Goal: Information Seeking & Learning: Learn about a topic

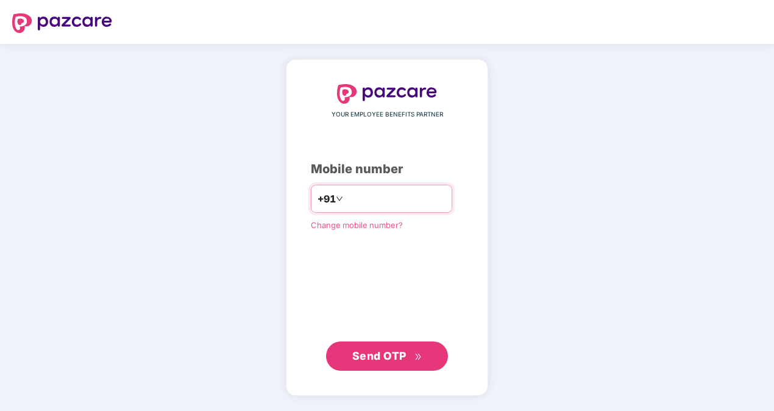
click at [380, 200] on input "**********" at bounding box center [396, 199] width 100 height 20
type input "**********"
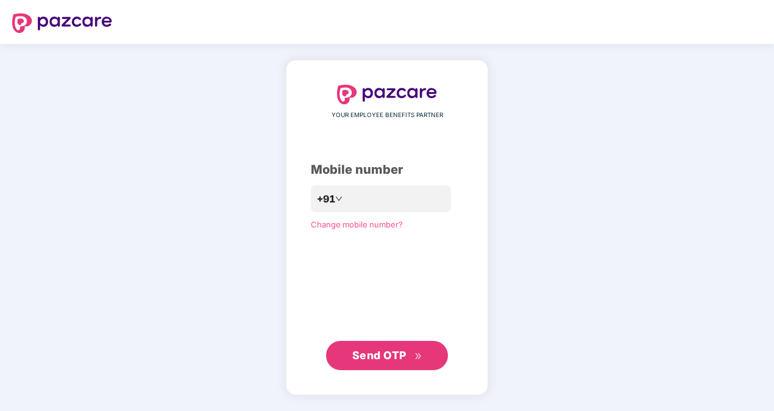
click at [379, 355] on span "Send OTP" at bounding box center [379, 355] width 54 height 13
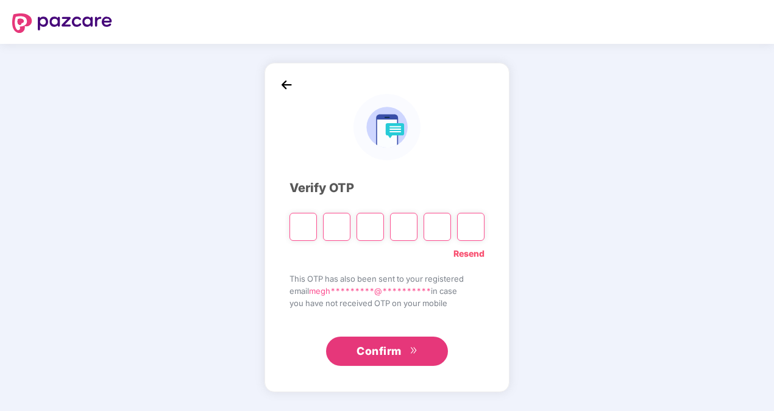
type input "*"
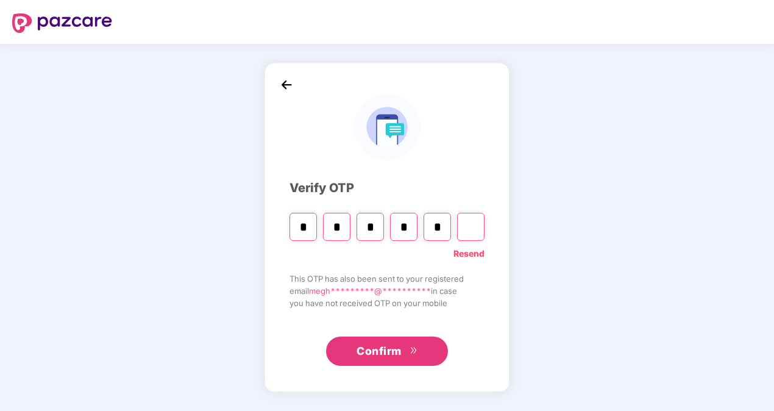
type input "*"
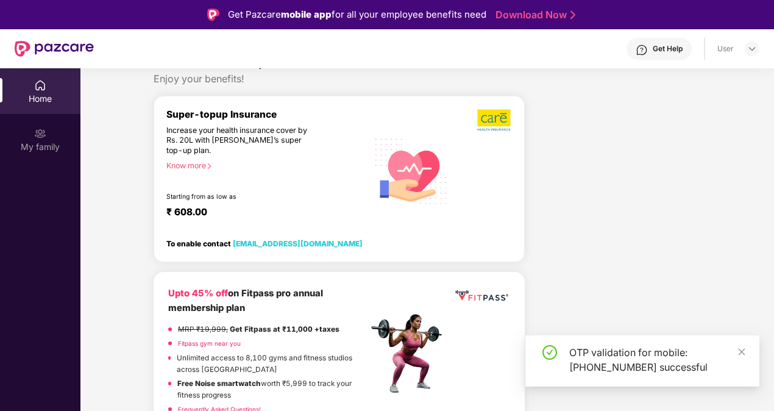
scroll to position [33, 0]
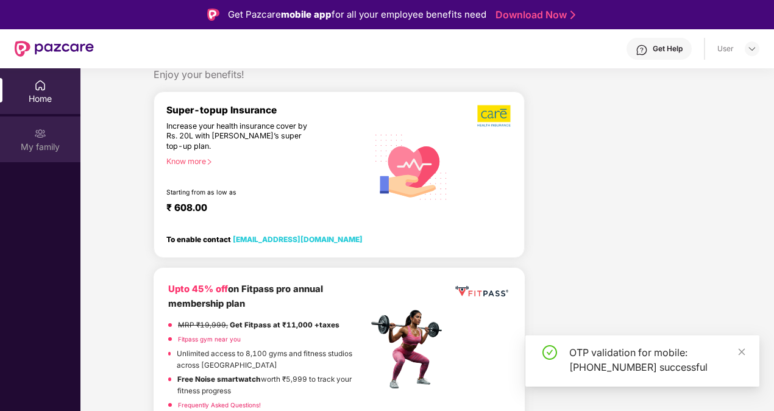
click at [46, 137] on div "My family" at bounding box center [40, 139] width 80 height 46
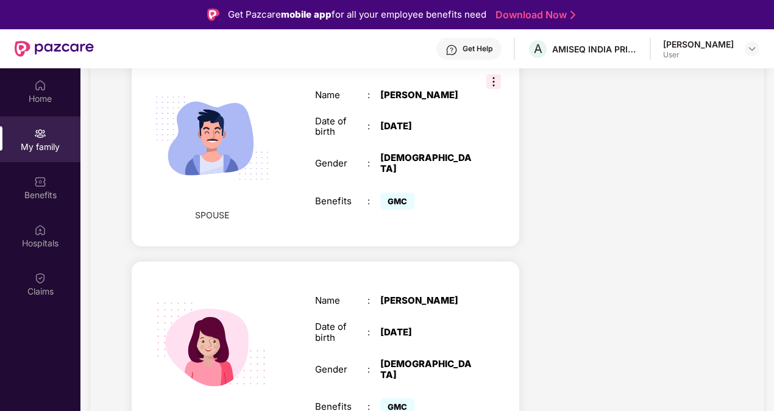
scroll to position [46, 0]
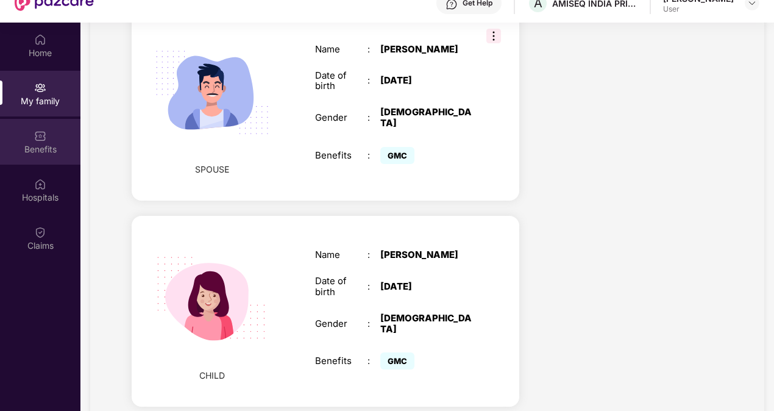
click at [24, 131] on div "Benefits" at bounding box center [40, 142] width 80 height 46
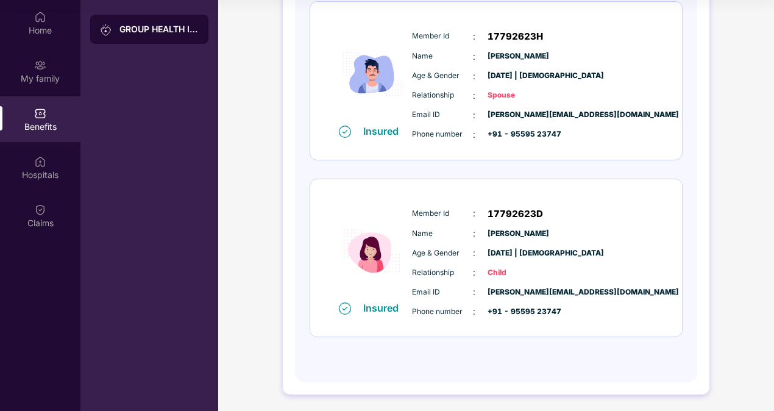
scroll to position [0, 0]
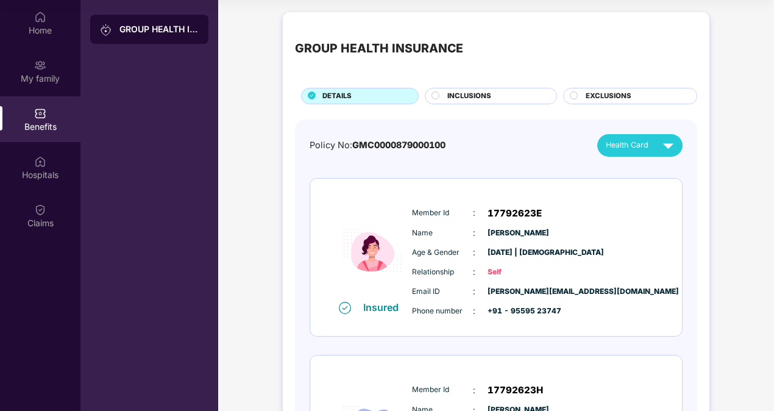
click at [462, 95] on span "INCLUSIONS" at bounding box center [470, 96] width 44 height 11
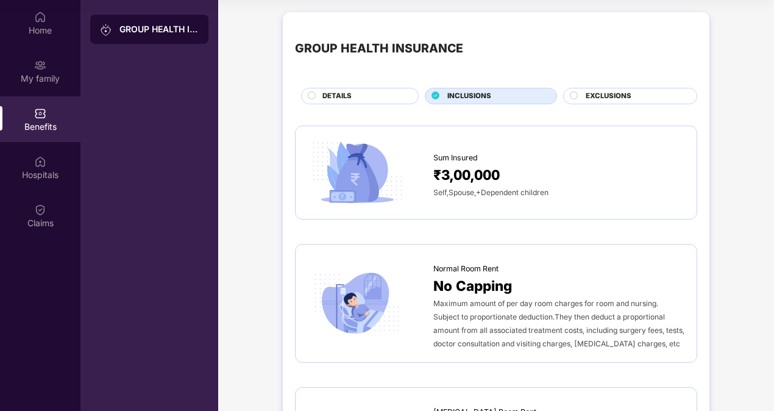
click at [589, 97] on span "EXCLUSIONS" at bounding box center [609, 96] width 46 height 11
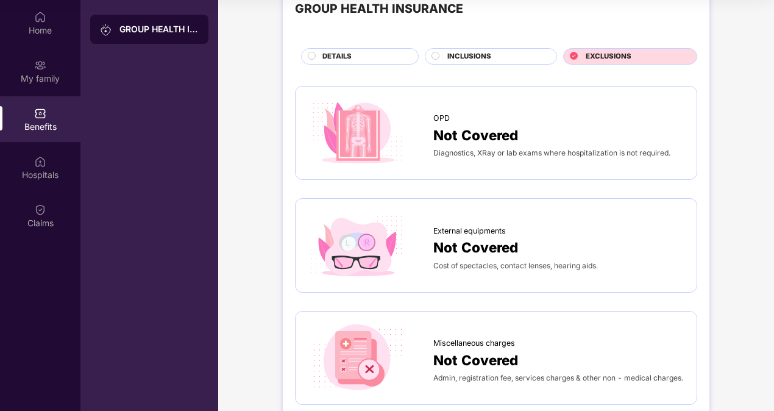
scroll to position [40, 0]
click at [541, 150] on span "Diagnostics, XRay or lab exams where hospitalization is not required." at bounding box center [552, 152] width 237 height 9
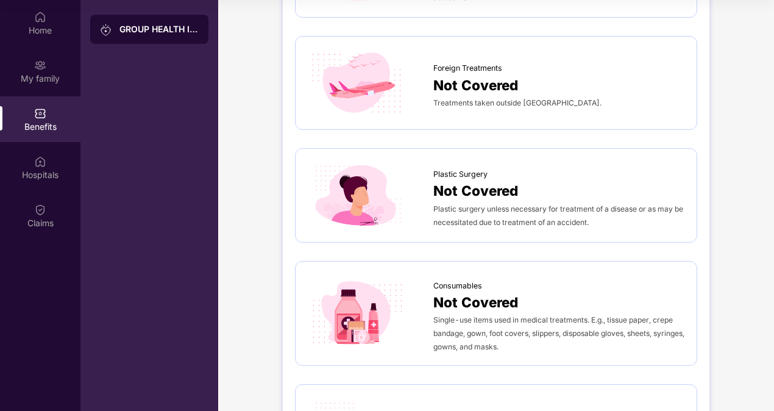
scroll to position [653, 0]
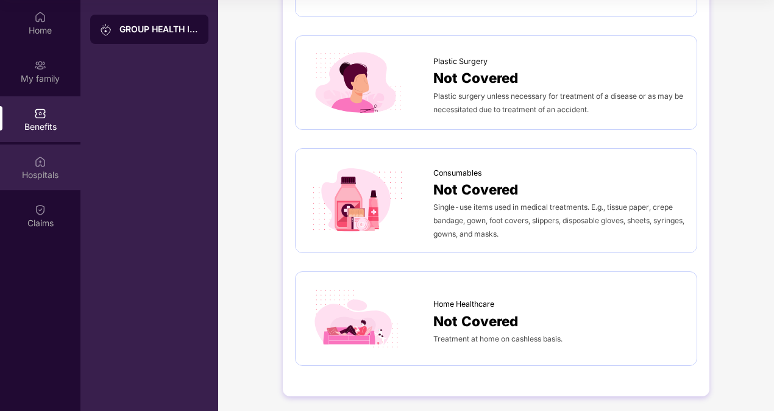
click at [45, 162] on img at bounding box center [40, 162] width 12 height 12
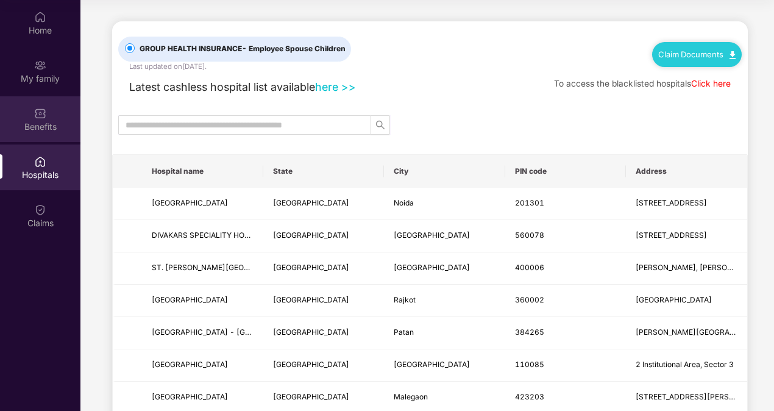
click at [51, 117] on div "Benefits" at bounding box center [40, 119] width 80 height 46
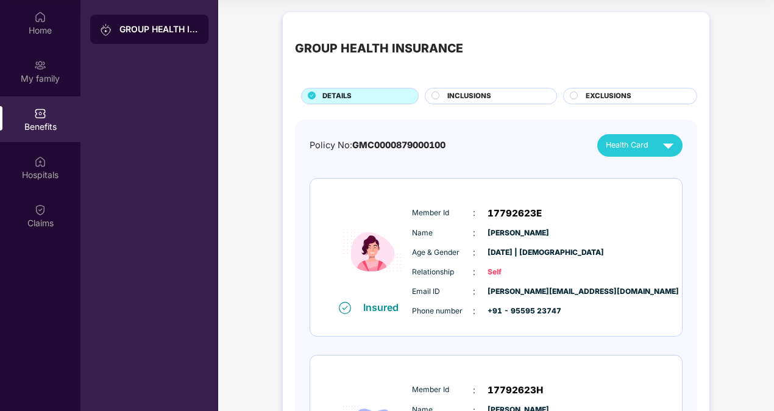
click at [608, 95] on span "EXCLUSIONS" at bounding box center [609, 96] width 46 height 11
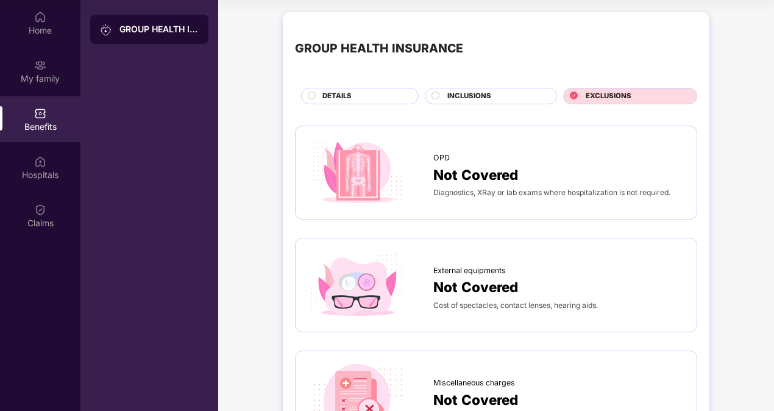
click at [470, 100] on span "INCLUSIONS" at bounding box center [470, 96] width 44 height 11
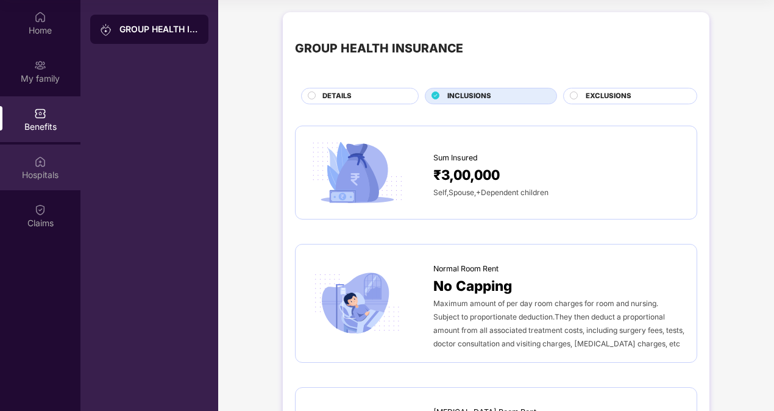
click at [49, 165] on div "Hospitals" at bounding box center [40, 168] width 80 height 46
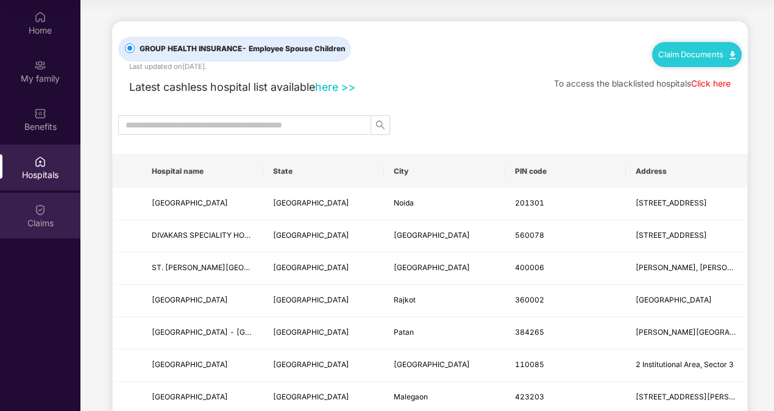
click at [44, 209] on img at bounding box center [40, 210] width 12 height 12
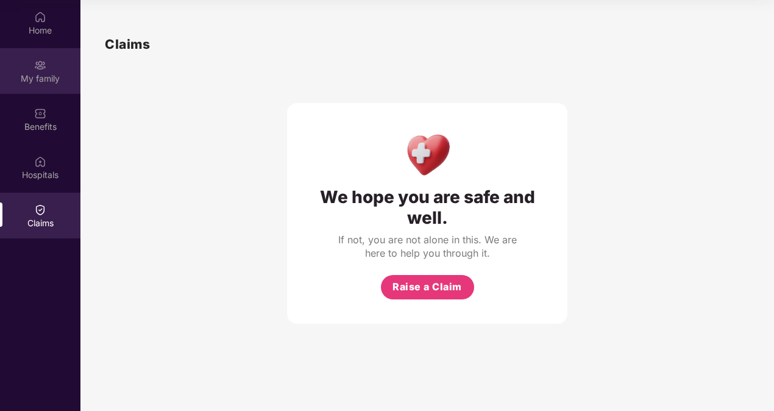
click at [30, 85] on div "My family" at bounding box center [40, 71] width 80 height 46
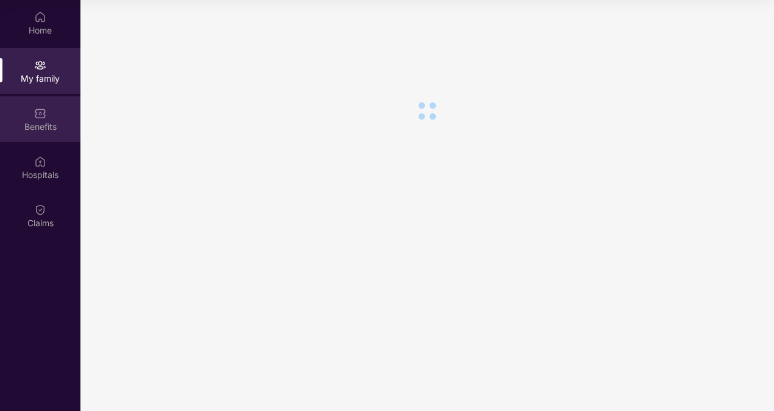
click at [35, 128] on div "Benefits" at bounding box center [40, 127] width 80 height 12
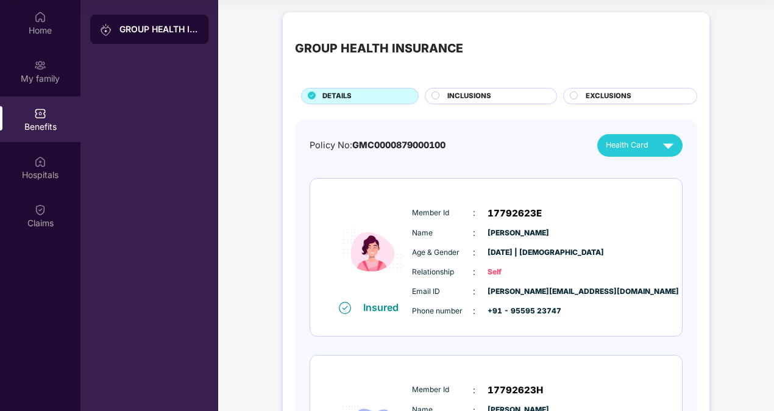
click at [131, 38] on div "GROUP HEALTH INSURANCE" at bounding box center [149, 29] width 118 height 29
click at [38, 79] on div "My family" at bounding box center [40, 79] width 80 height 12
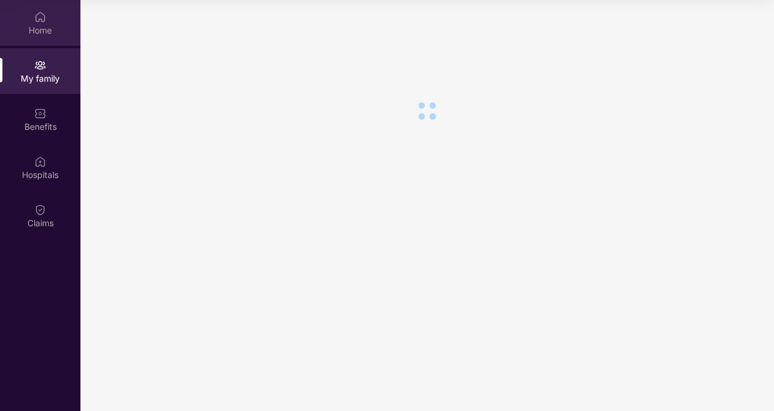
click at [38, 34] on div "Home" at bounding box center [40, 30] width 80 height 12
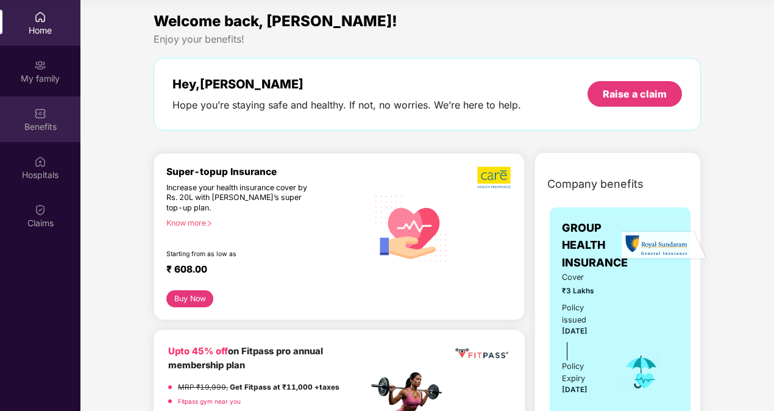
click at [41, 129] on div "Benefits" at bounding box center [40, 127] width 80 height 12
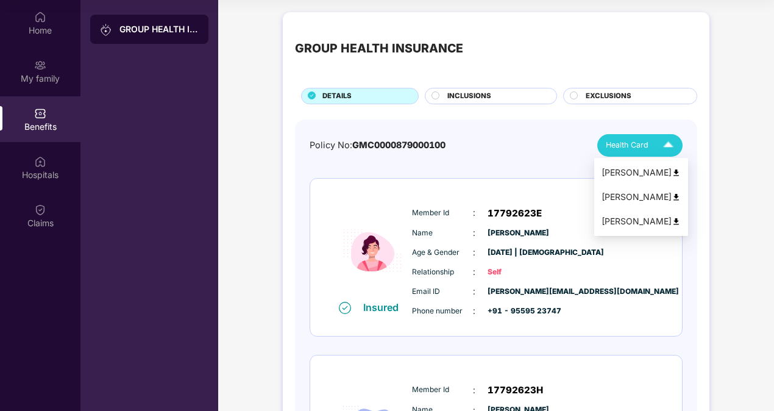
click at [656, 145] on div "Health Card" at bounding box center [642, 145] width 73 height 21
click at [495, 96] on div "INCLUSIONS" at bounding box center [496, 97] width 109 height 13
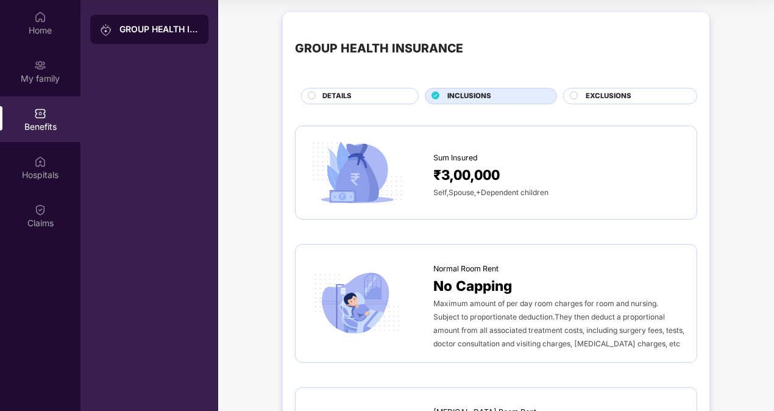
click at [627, 98] on span "EXCLUSIONS" at bounding box center [609, 96] width 46 height 11
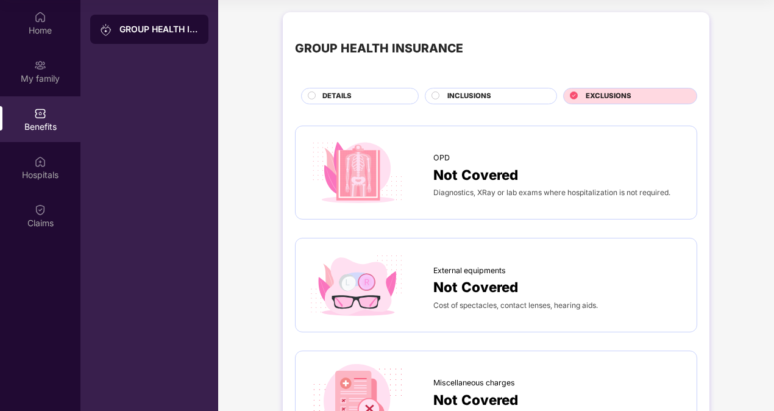
click at [448, 178] on span "Not Covered" at bounding box center [476, 174] width 85 height 21
click at [32, 181] on div "Hospitals" at bounding box center [40, 168] width 80 height 46
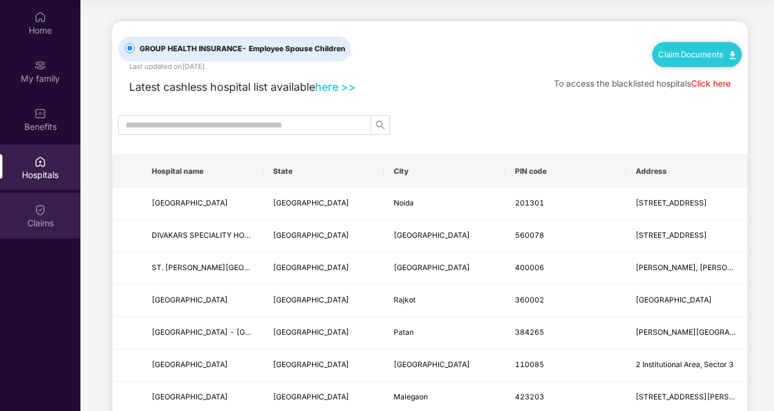
click at [38, 218] on div "Claims" at bounding box center [40, 223] width 80 height 12
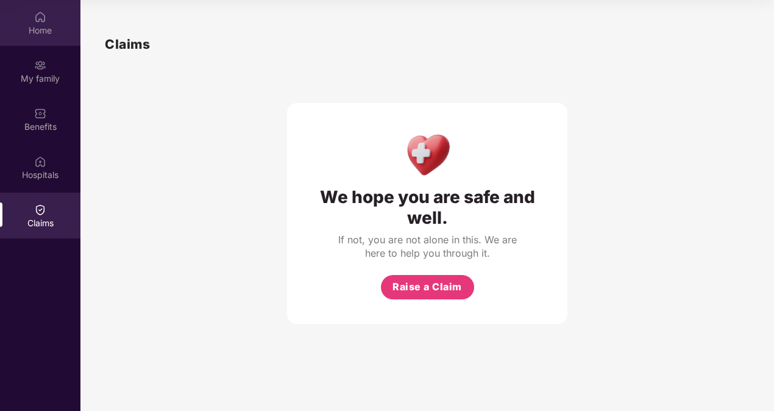
click at [42, 39] on div "Home" at bounding box center [40, 23] width 80 height 46
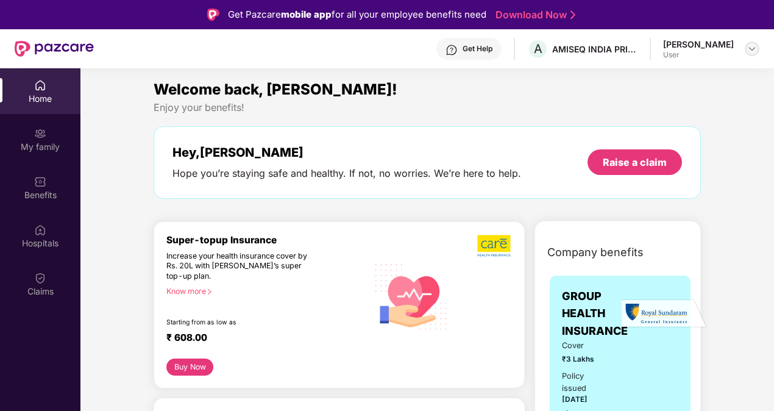
click at [746, 51] on div at bounding box center [752, 48] width 15 height 15
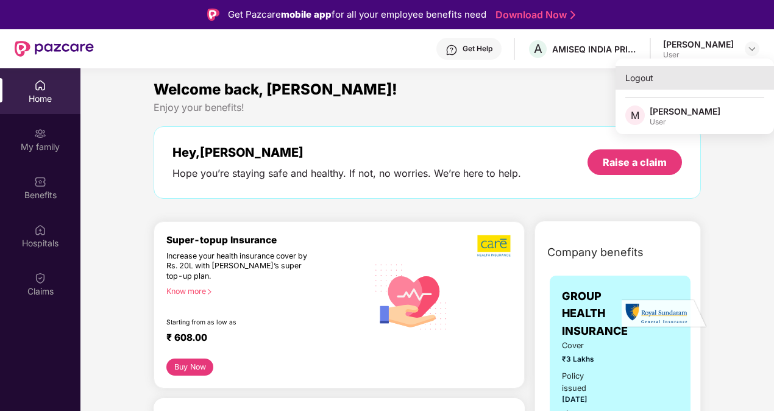
click at [643, 80] on div "Logout" at bounding box center [695, 78] width 159 height 24
